Goal: Task Accomplishment & Management: Manage account settings

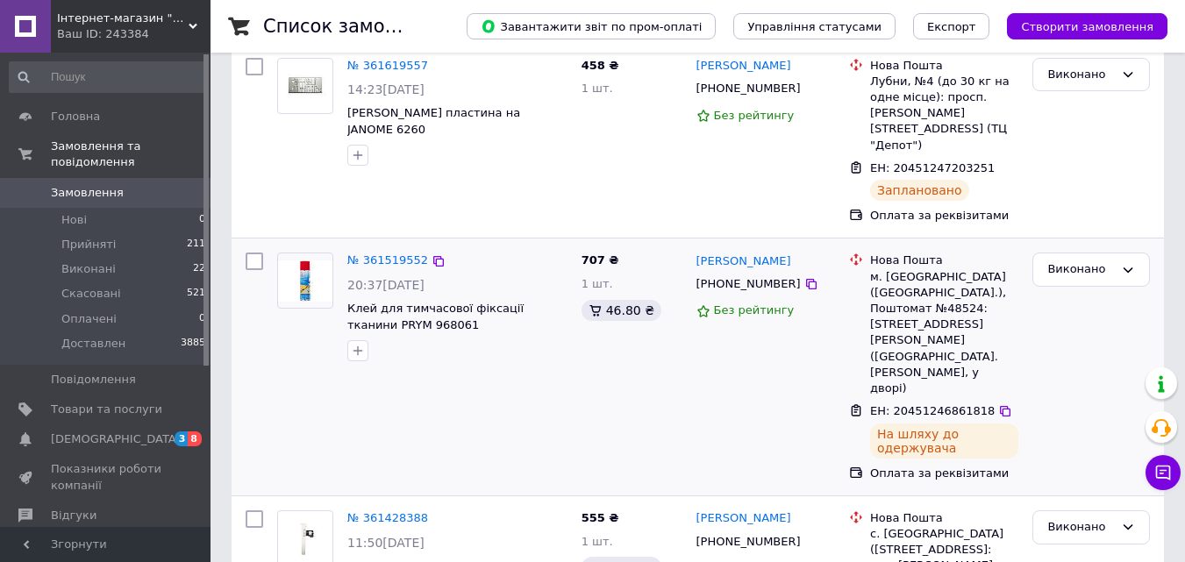
scroll to position [263, 0]
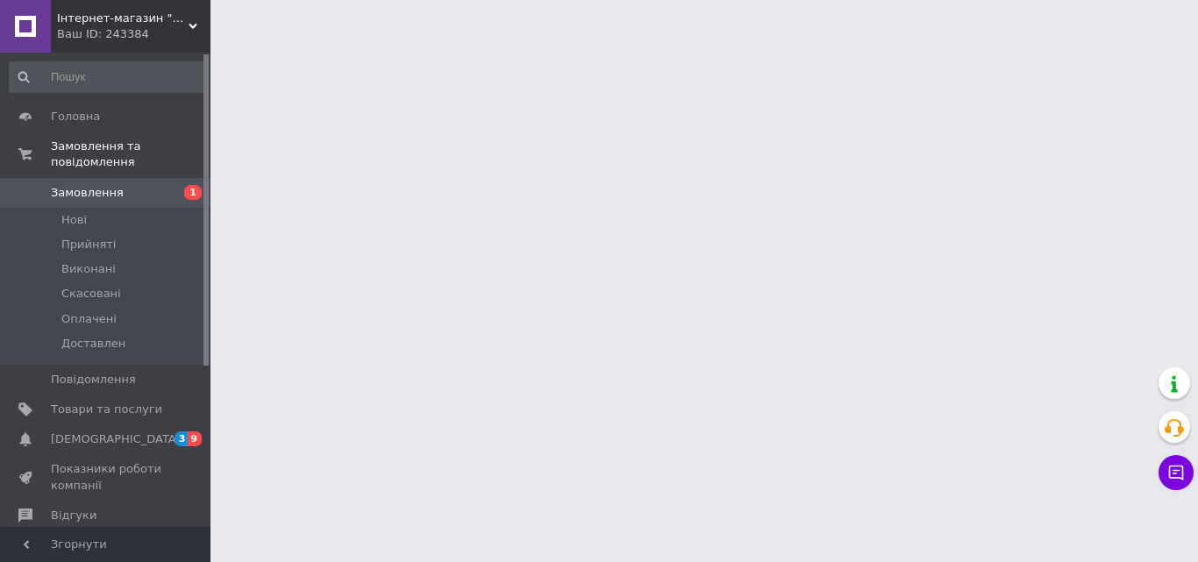
click at [89, 185] on span "Замовлення" at bounding box center [87, 193] width 73 height 16
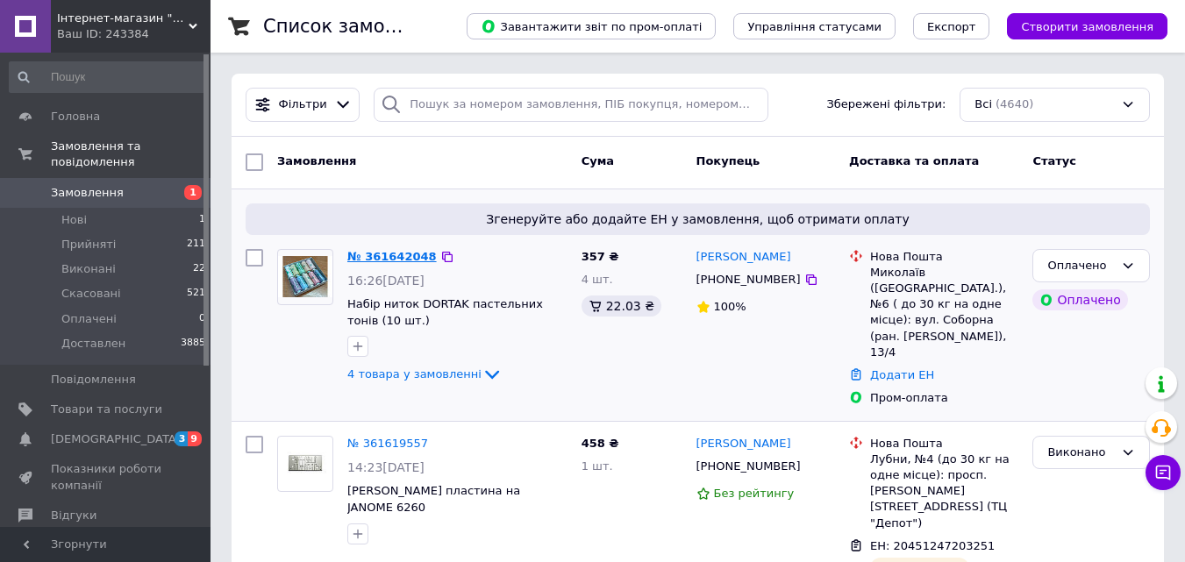
click at [395, 258] on link "№ 361642048" at bounding box center [391, 256] width 89 height 13
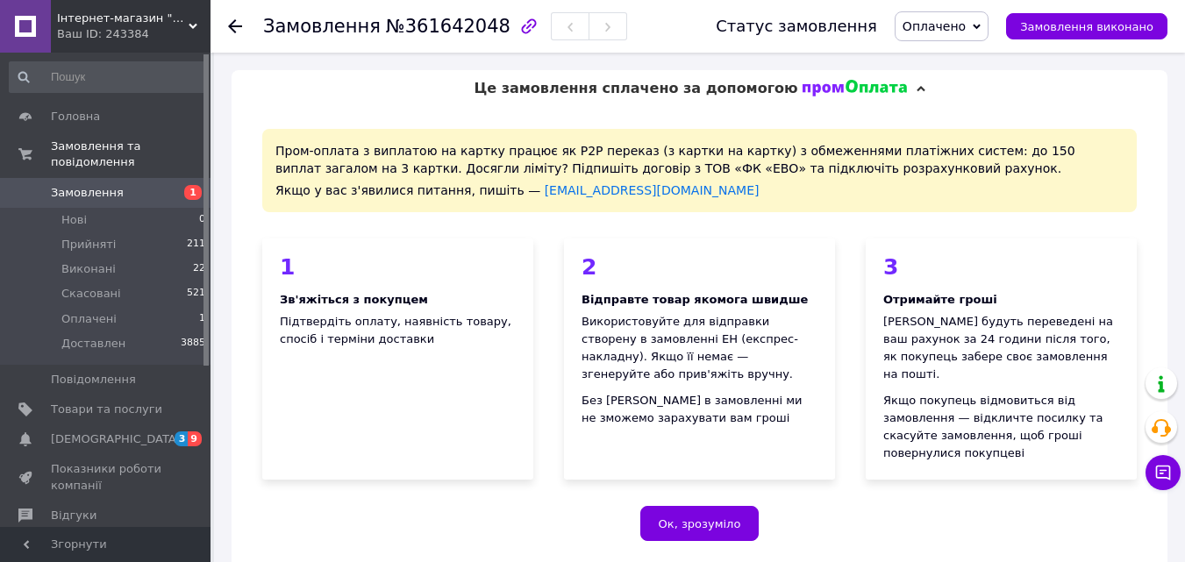
click at [988, 20] on span "Оплачено" at bounding box center [941, 26] width 94 height 30
click at [964, 57] on li "Прийнято" at bounding box center [941, 61] width 92 height 26
